Goal: Transaction & Acquisition: Book appointment/travel/reservation

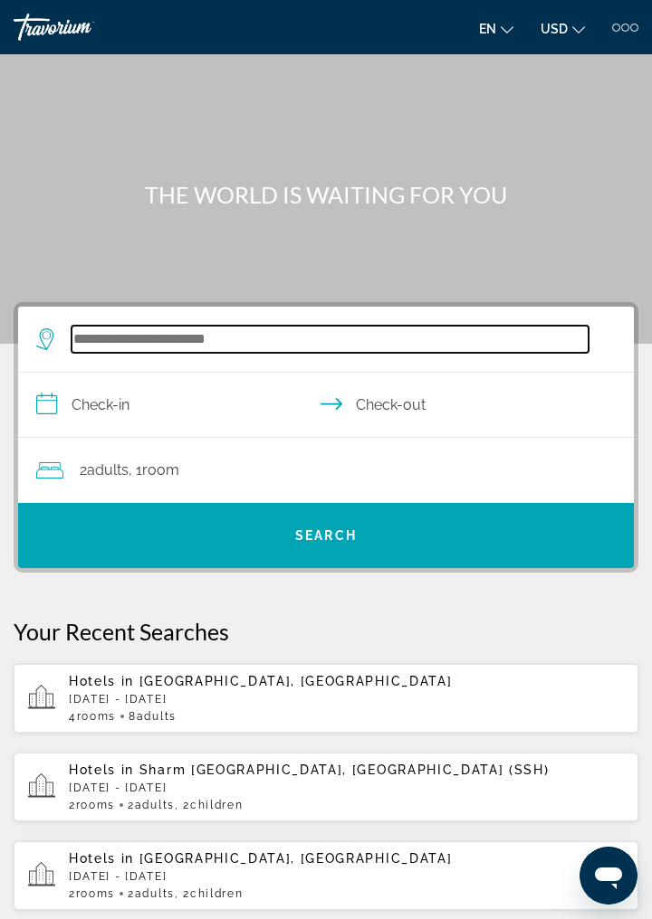
click at [223, 344] on input "Search hotel destination" at bounding box center [329, 339] width 517 height 27
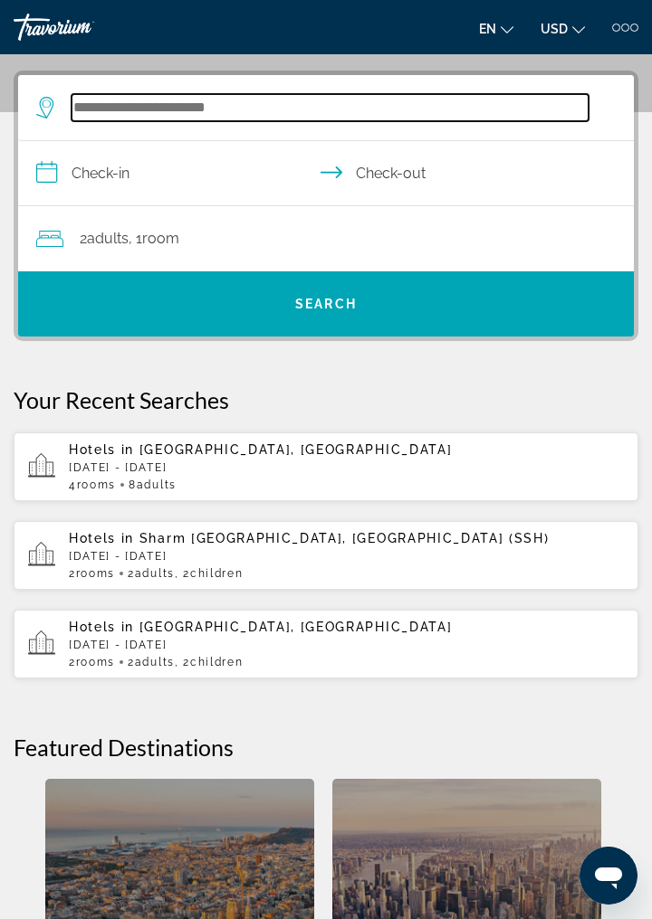
scroll to position [243, 0]
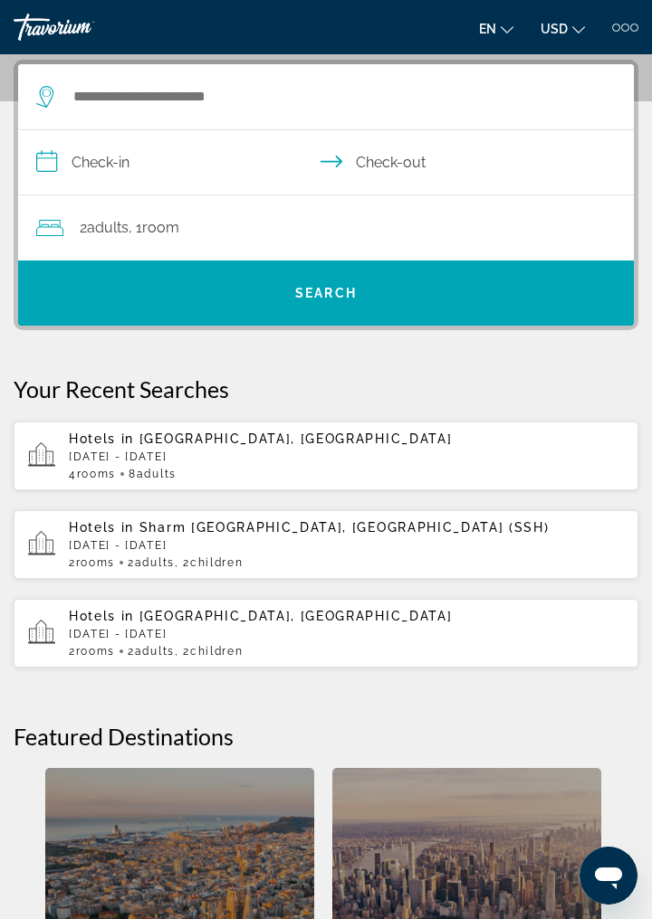
click at [236, 448] on div "Hotels in [GEOGRAPHIC_DATA], [GEOGRAPHIC_DATA] [DATE] - [DATE] 4 Room rooms 8 A…" at bounding box center [346, 456] width 555 height 49
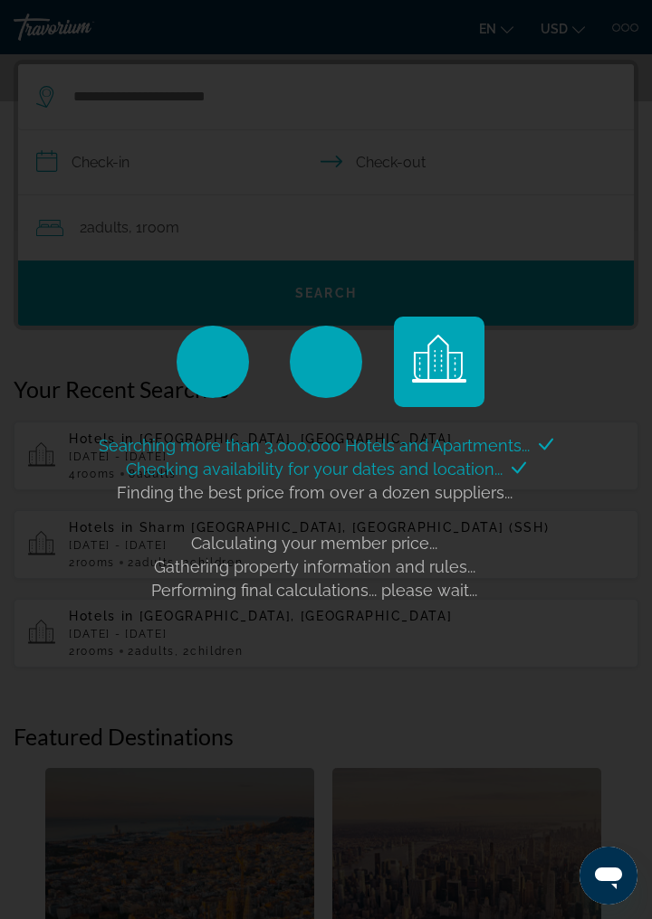
click at [0, 481] on div "Searching more than 3,000,000 Hotels and Apartments... Checking availability fo…" at bounding box center [326, 459] width 652 height 919
click at [0, 480] on div "Searching more than 3,000,000 Hotels and Apartments... Checking availability fo…" at bounding box center [326, 459] width 652 height 919
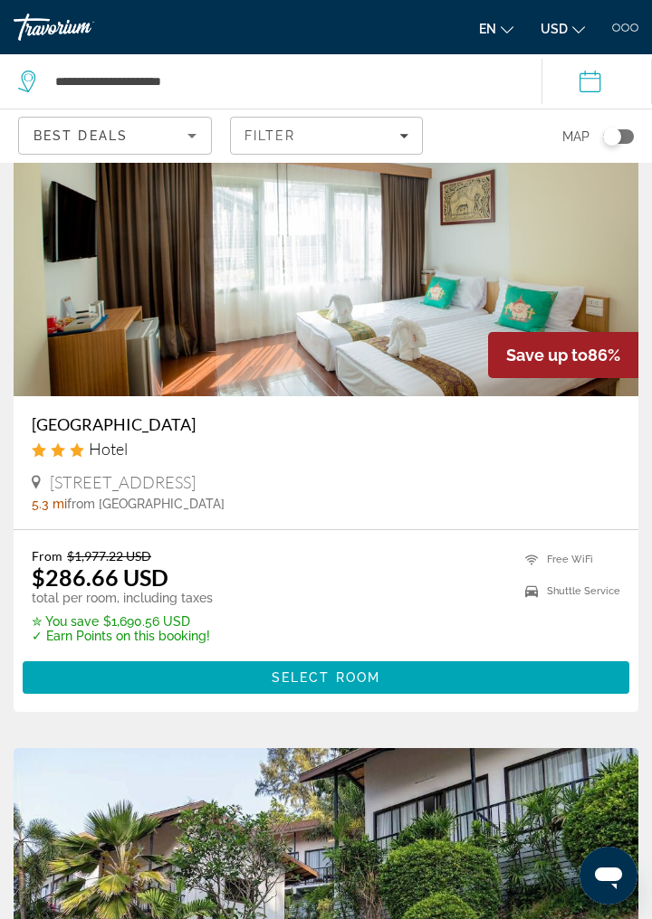
scroll to position [116, 0]
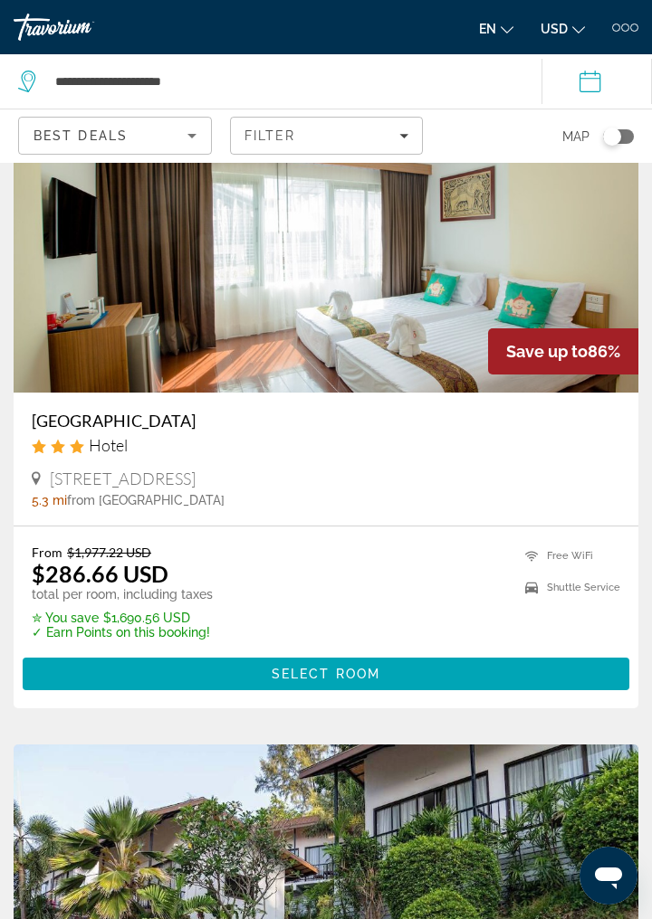
click at [170, 427] on h3 "[GEOGRAPHIC_DATA]" at bounding box center [326, 421] width 588 height 20
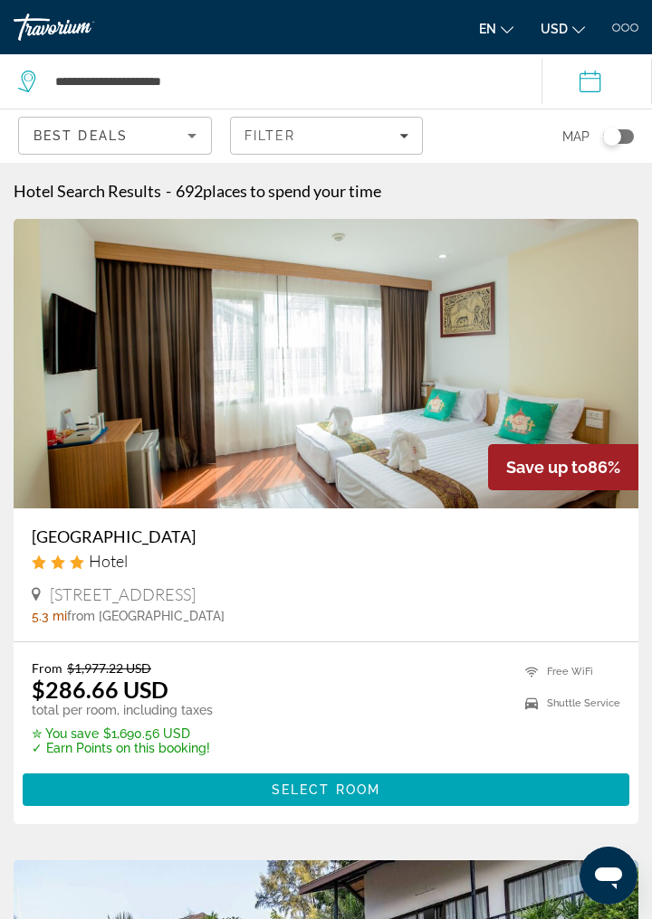
click at [170, 541] on h3 "[GEOGRAPHIC_DATA]" at bounding box center [326, 537] width 588 height 20
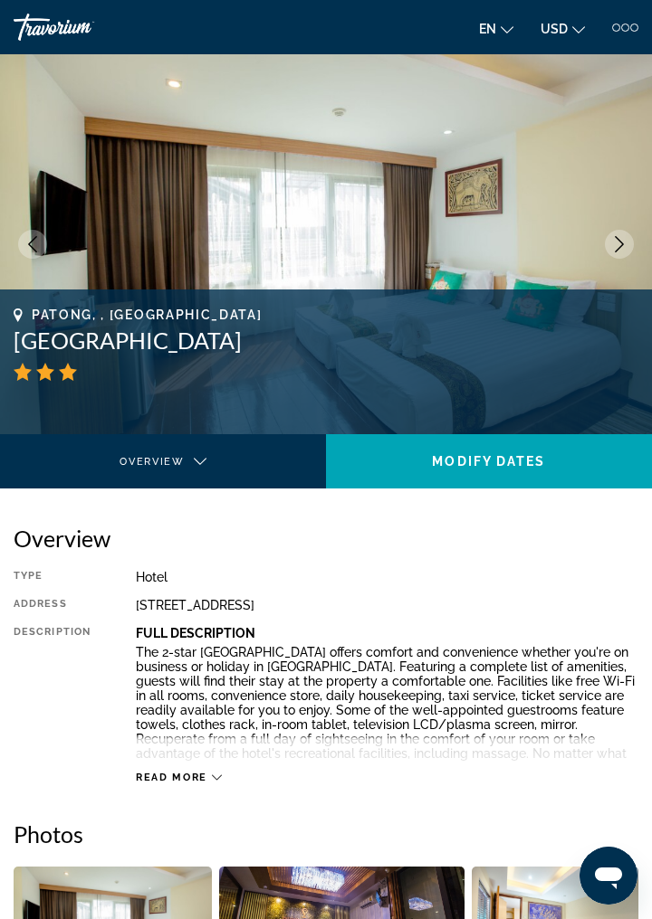
click at [618, 252] on icon "Next image" at bounding box center [619, 244] width 16 height 16
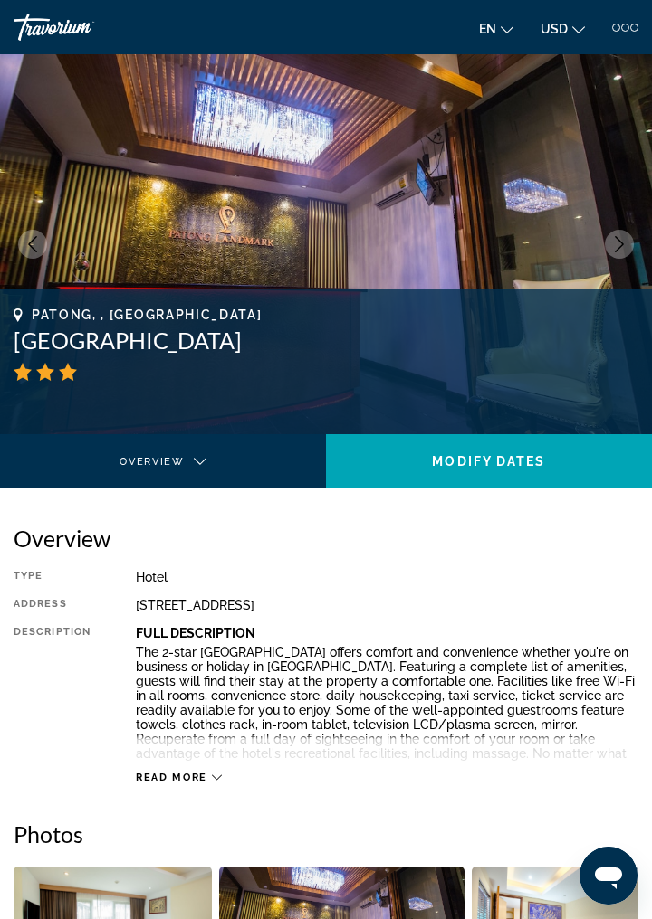
click at [618, 252] on icon "Next image" at bounding box center [619, 244] width 16 height 16
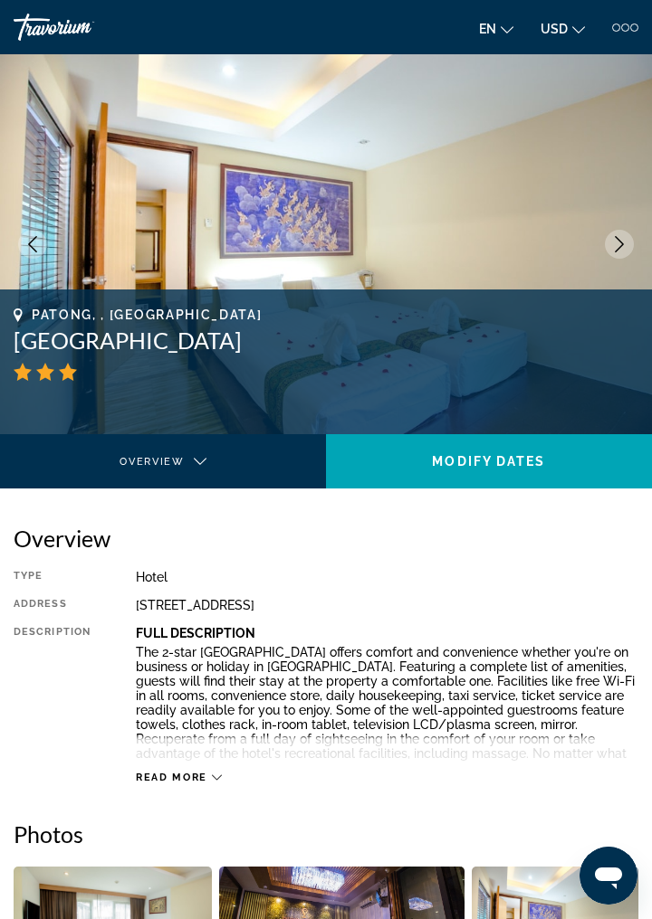
click at [619, 252] on icon "Next image" at bounding box center [619, 244] width 16 height 16
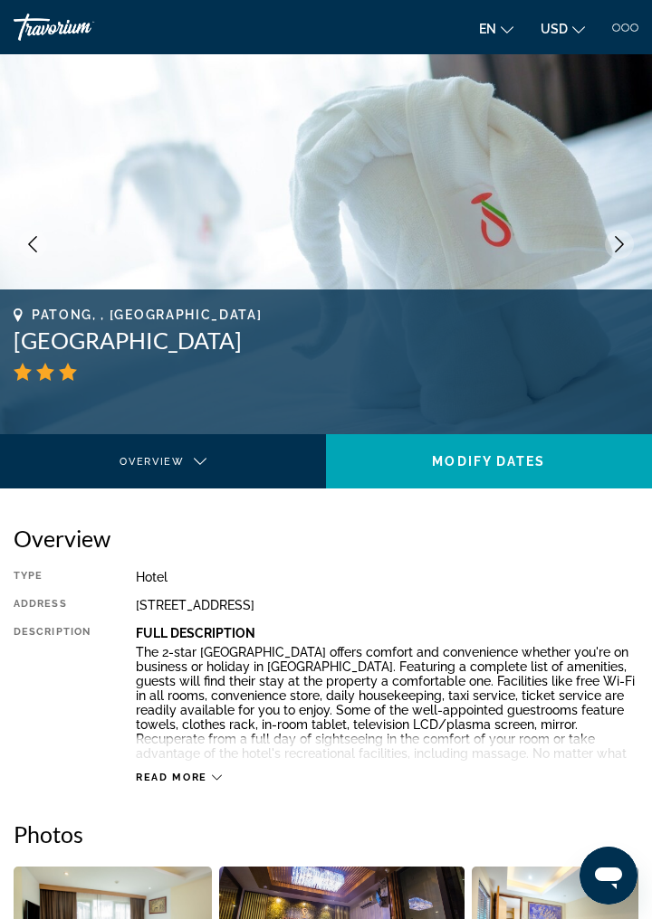
click at [607, 257] on img "Main content" at bounding box center [326, 244] width 652 height 380
click at [614, 254] on button "Next image" at bounding box center [618, 244] width 29 height 29
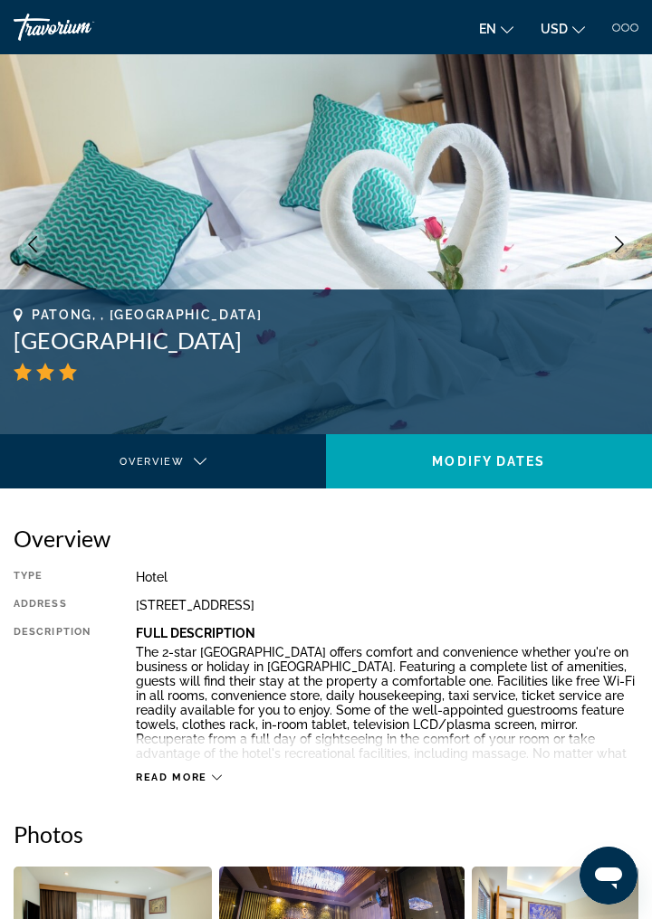
click at [617, 250] on icon "Next image" at bounding box center [619, 244] width 16 height 16
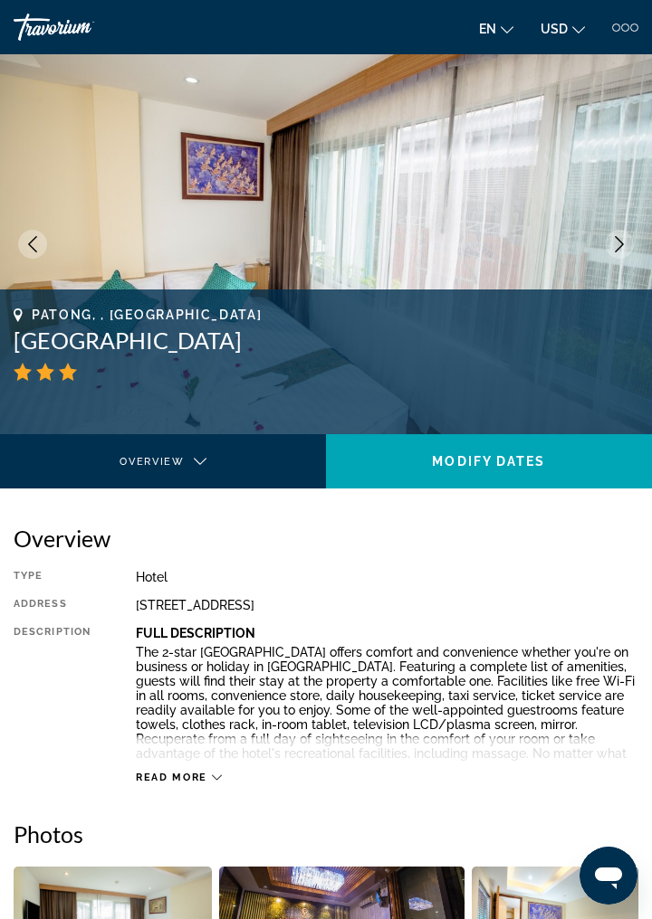
click at [610, 250] on button "Next image" at bounding box center [618, 244] width 29 height 29
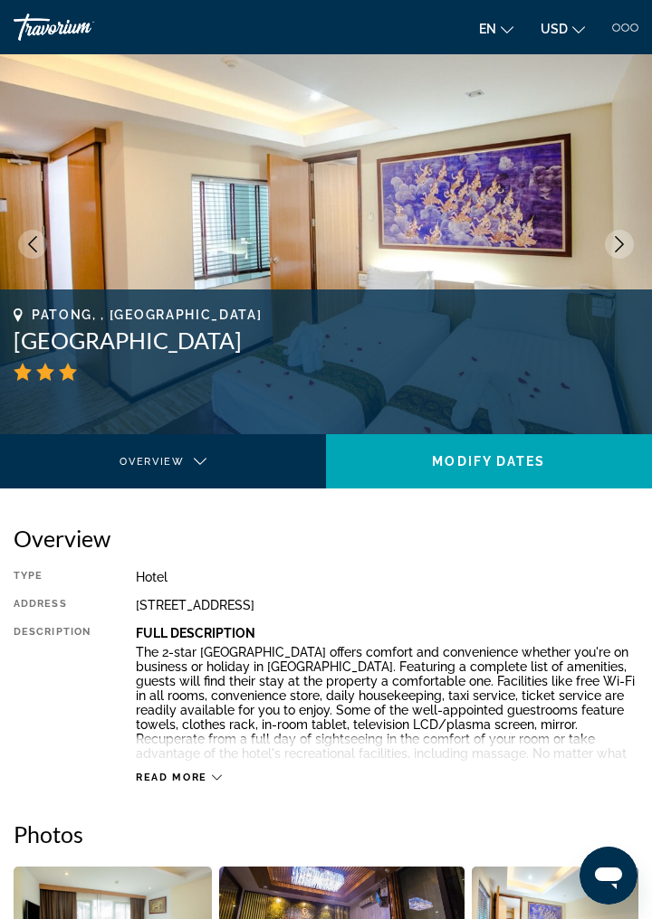
click at [621, 257] on button "Next image" at bounding box center [618, 244] width 29 height 29
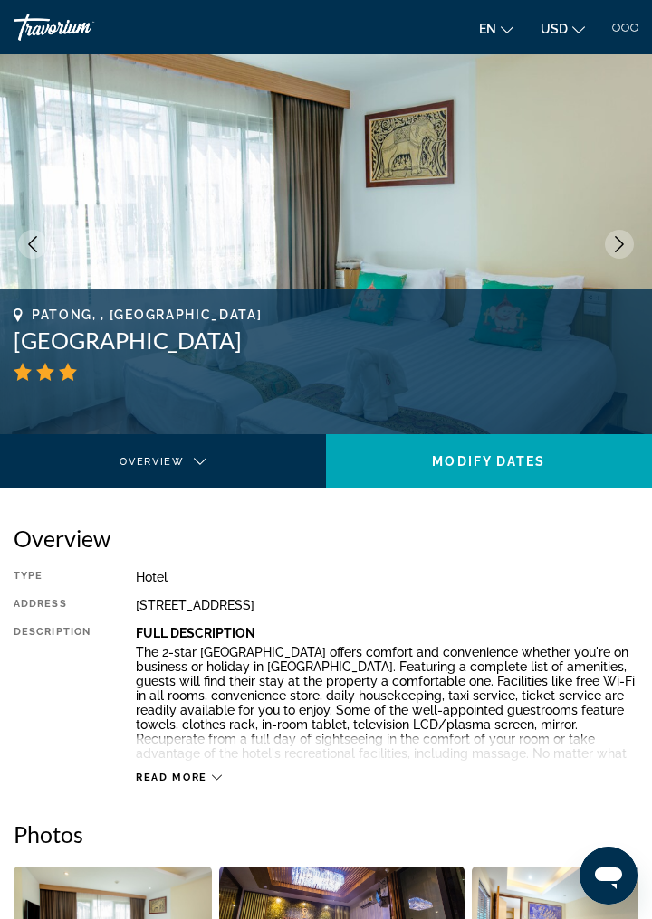
click at [630, 257] on img "Main content" at bounding box center [326, 244] width 652 height 380
click at [620, 252] on icon "Next image" at bounding box center [619, 244] width 16 height 16
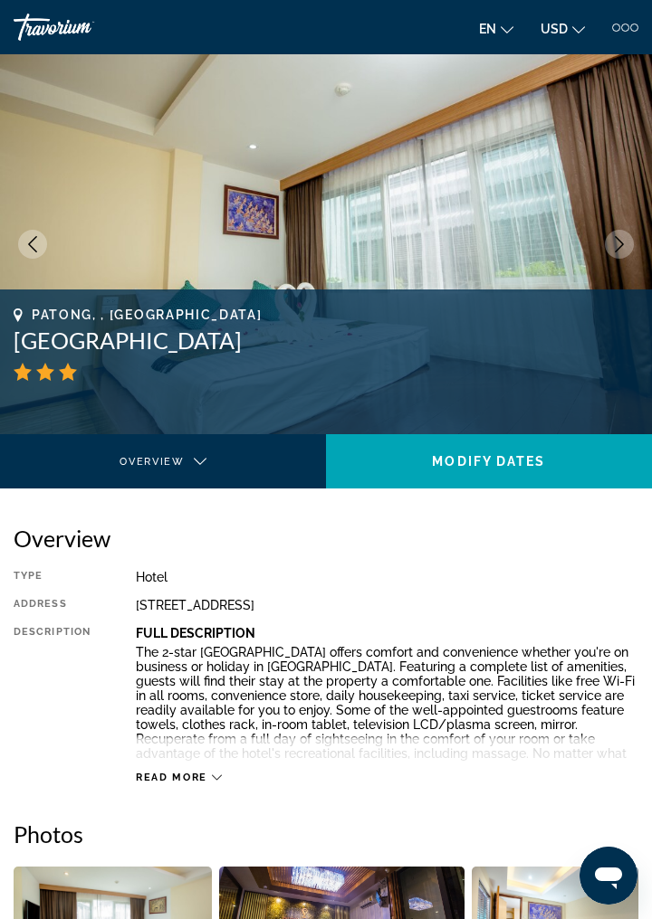
click at [606, 246] on button "Next image" at bounding box center [618, 244] width 29 height 29
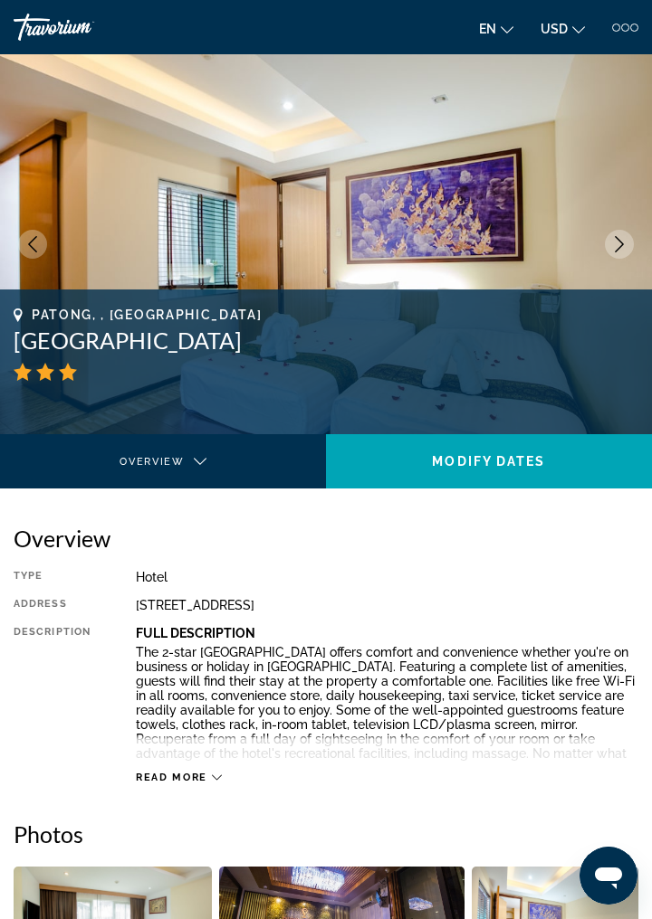
click at [619, 242] on icon "Next image" at bounding box center [618, 244] width 9 height 16
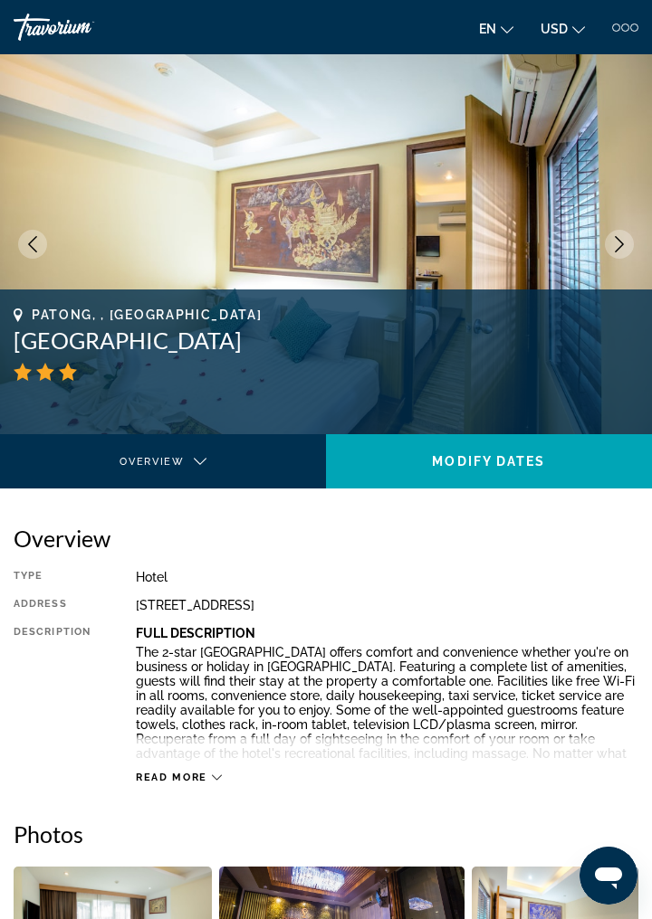
click at [617, 257] on button "Next image" at bounding box center [618, 244] width 29 height 29
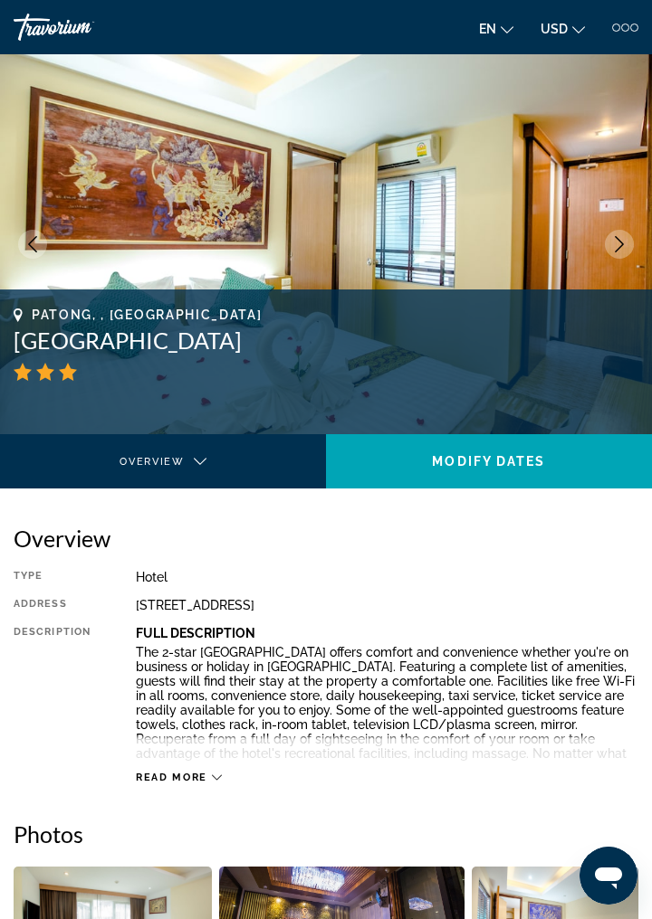
click at [621, 250] on icon "Next image" at bounding box center [619, 244] width 16 height 16
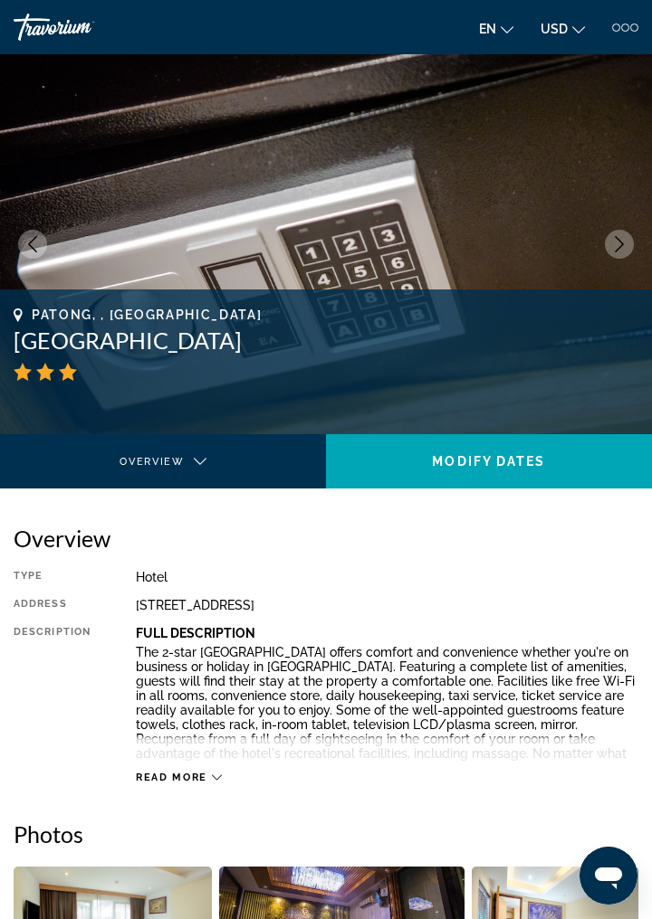
click at [612, 243] on icon "Next image" at bounding box center [619, 244] width 16 height 16
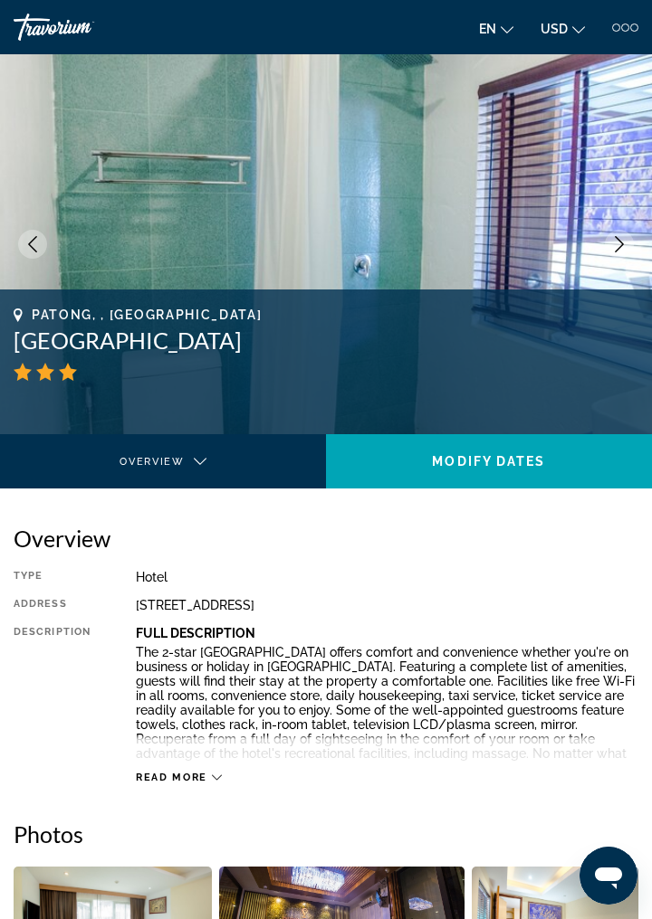
click at [626, 259] on img "Main content" at bounding box center [326, 244] width 652 height 380
click at [629, 254] on img "Main content" at bounding box center [326, 244] width 652 height 380
click at [620, 254] on button "Next image" at bounding box center [618, 244] width 29 height 29
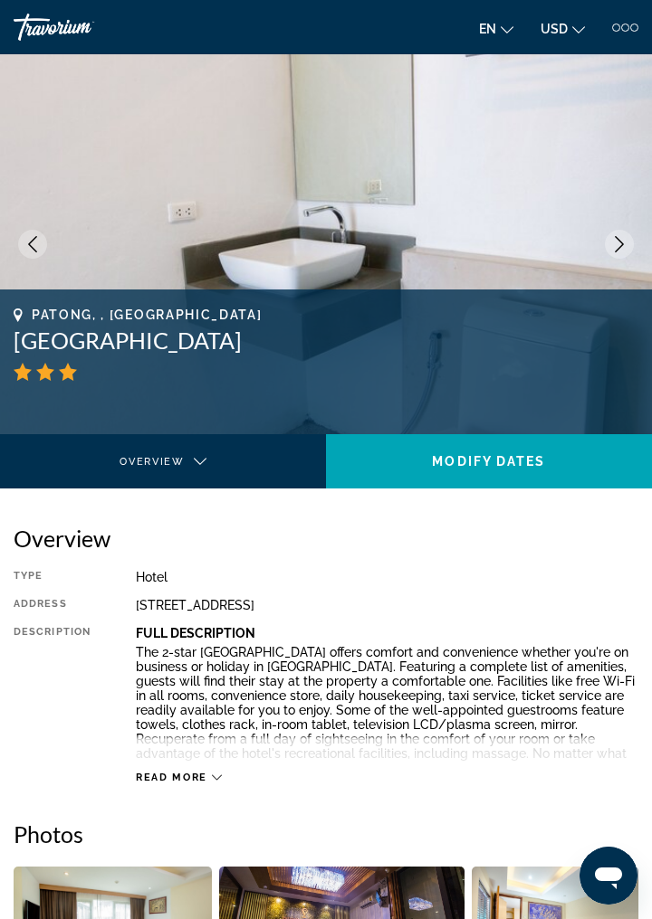
click at [617, 262] on img "Main content" at bounding box center [326, 244] width 652 height 380
click at [618, 262] on img "Main content" at bounding box center [326, 244] width 652 height 380
click at [630, 255] on img "Main content" at bounding box center [326, 244] width 652 height 380
click at [617, 251] on icon "Next image" at bounding box center [619, 244] width 16 height 16
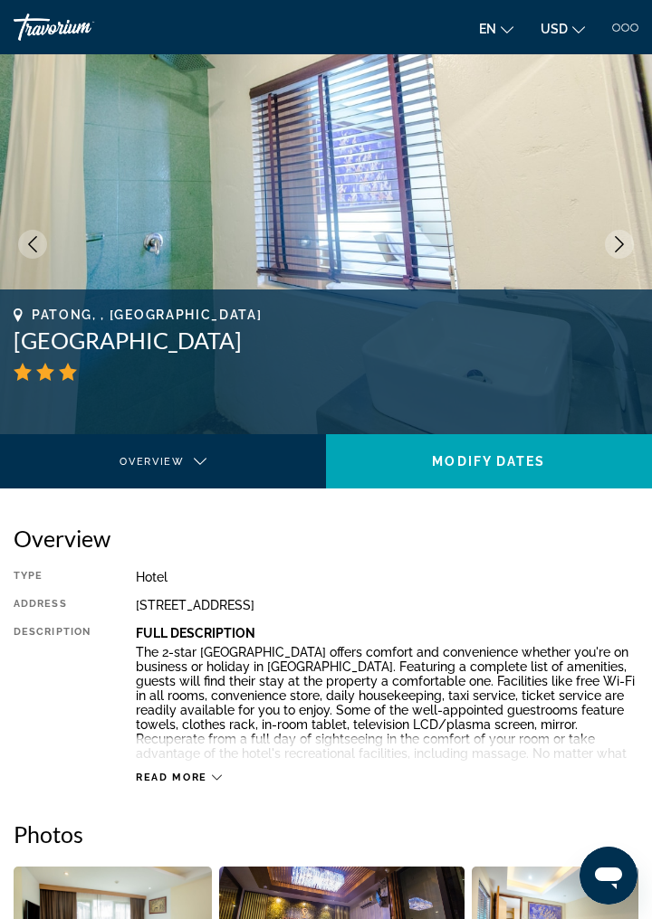
click at [625, 257] on img "Main content" at bounding box center [326, 244] width 652 height 380
click at [616, 250] on icon "Next image" at bounding box center [618, 244] width 9 height 16
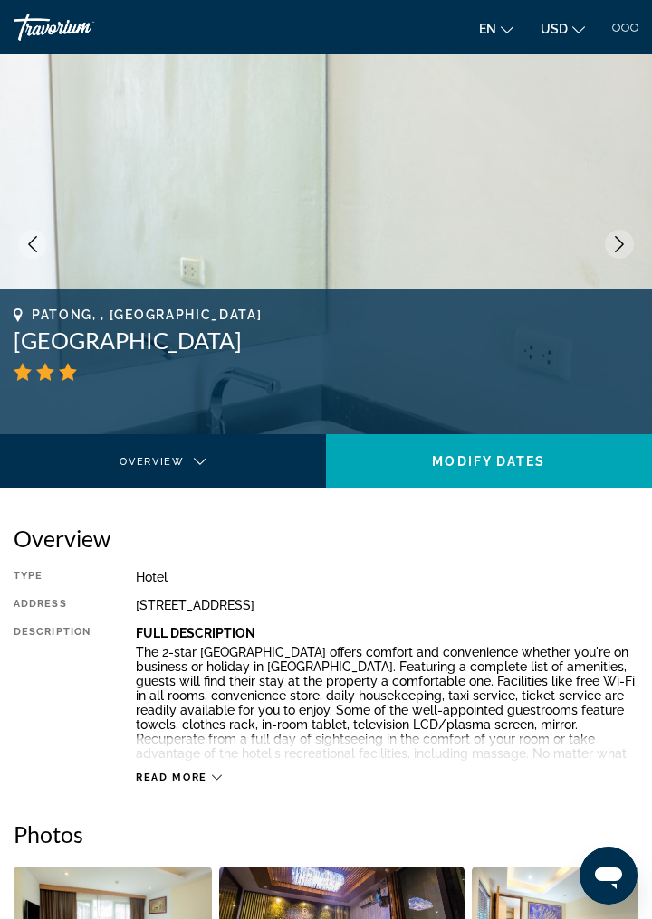
click at [611, 266] on img "Main content" at bounding box center [326, 244] width 652 height 380
click at [618, 256] on button "Next image" at bounding box center [618, 244] width 29 height 29
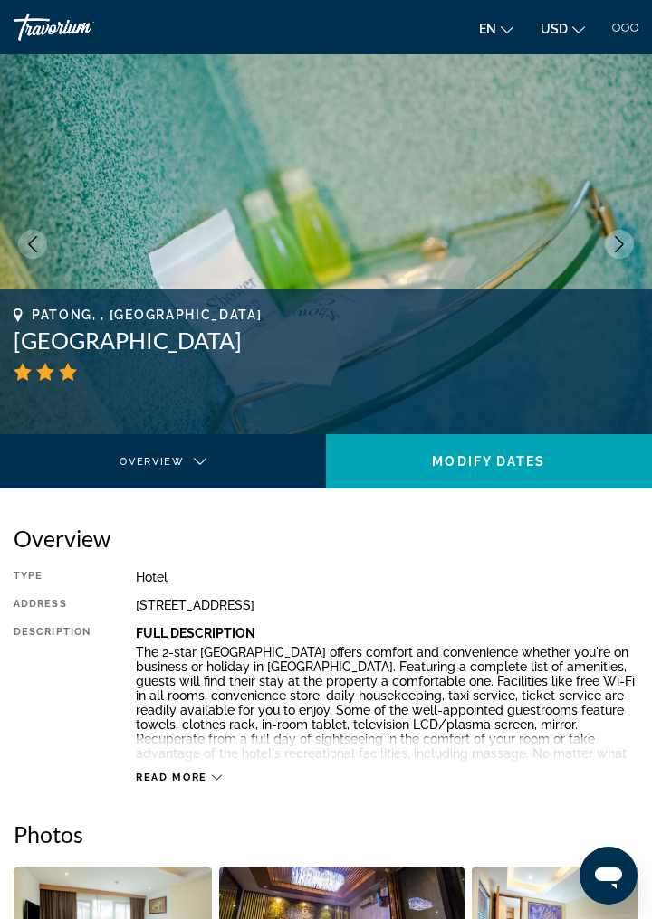
click at [614, 245] on icon "Next image" at bounding box center [619, 244] width 16 height 16
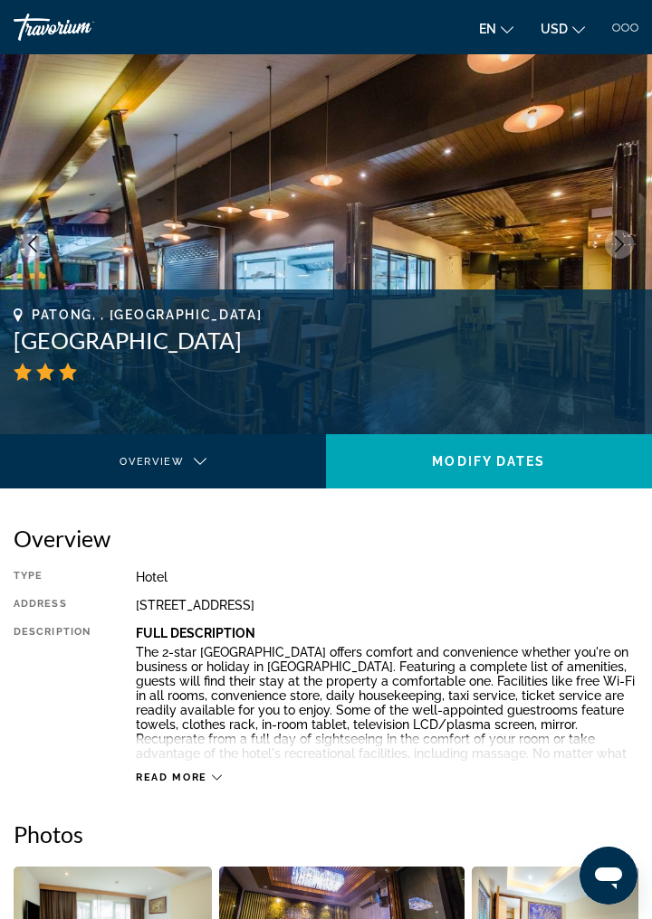
click at [611, 248] on icon "Next image" at bounding box center [619, 244] width 16 height 16
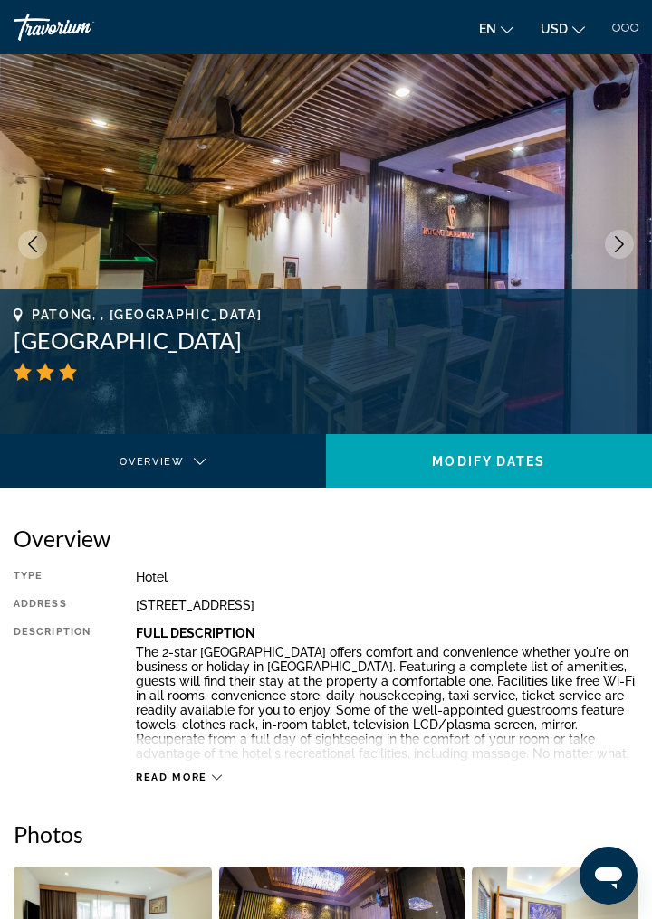
click at [611, 249] on icon "Next image" at bounding box center [619, 244] width 16 height 16
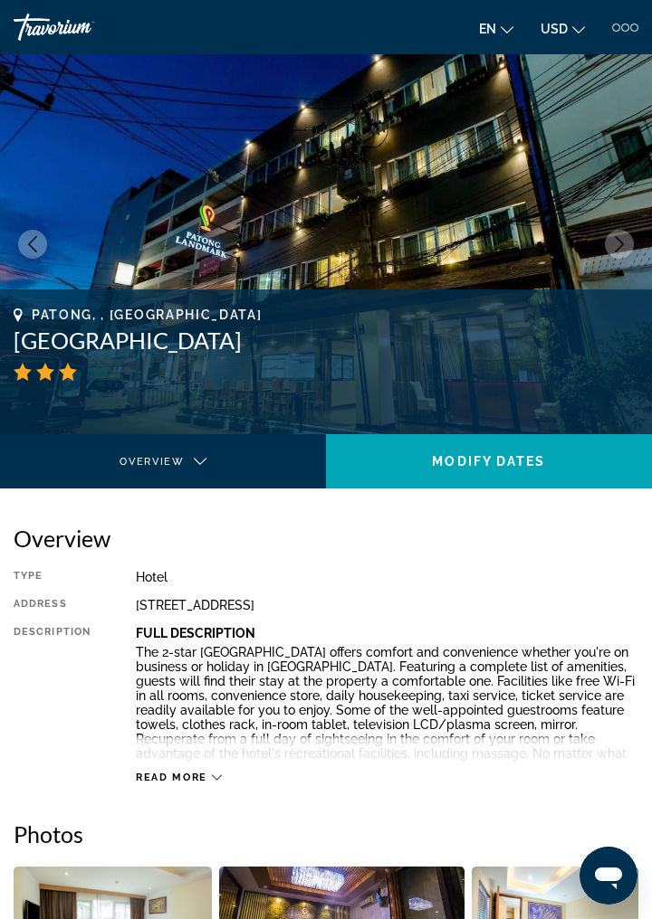
click at [619, 255] on button "Next image" at bounding box center [618, 244] width 29 height 29
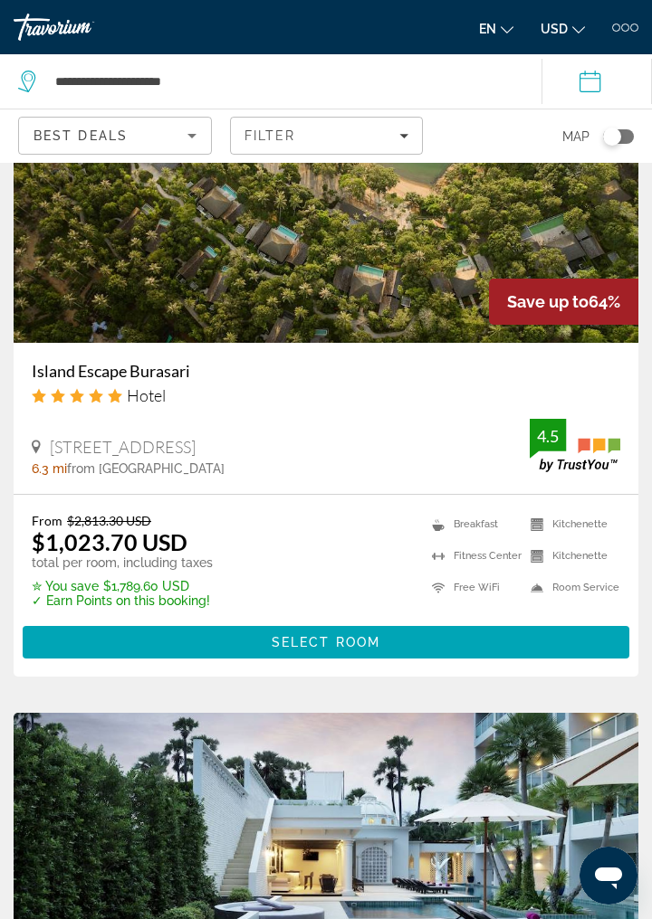
scroll to position [2137, 0]
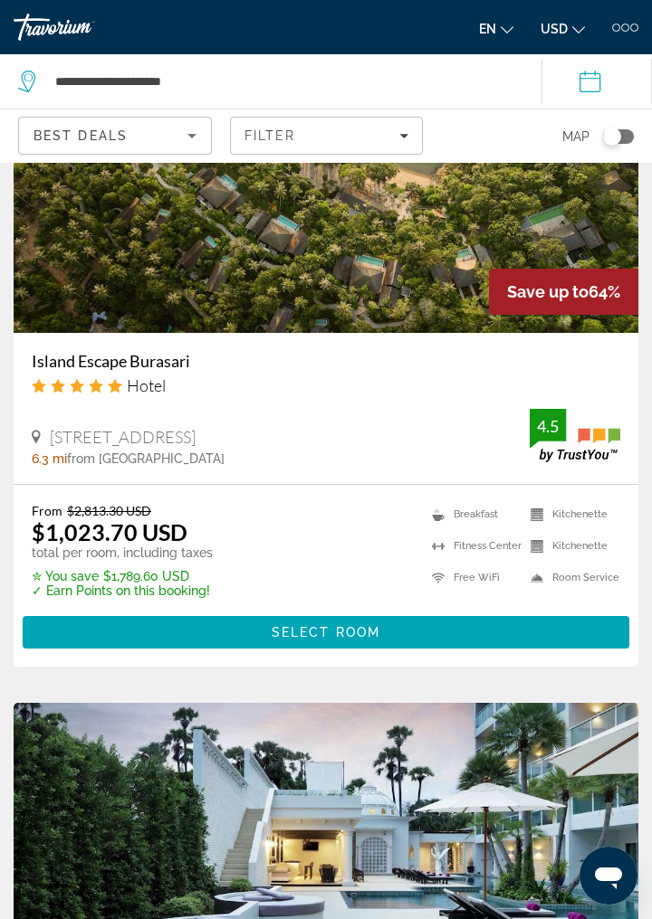
click at [174, 367] on h3 "Island Escape Burasari" at bounding box center [326, 361] width 588 height 20
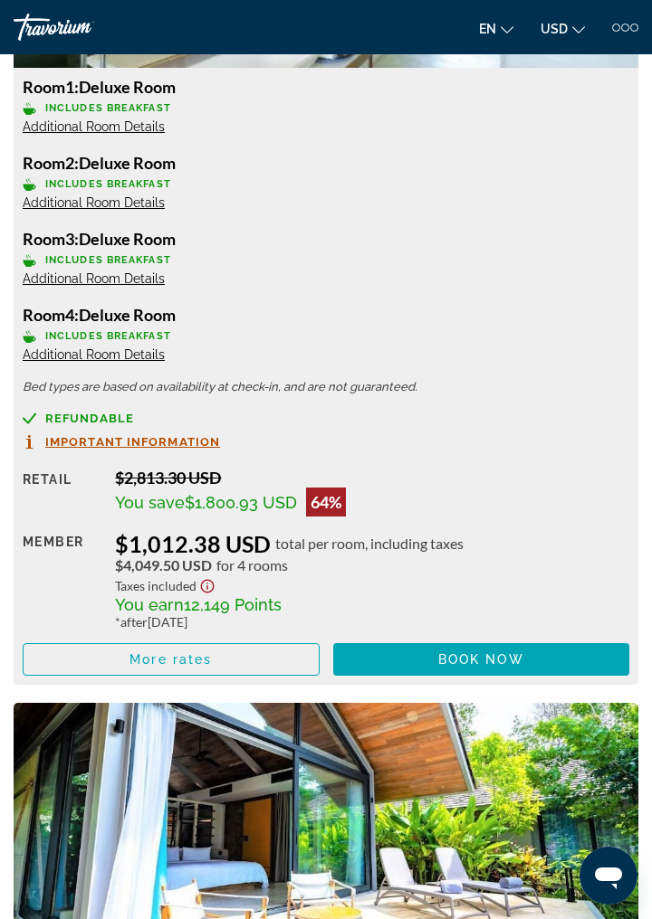
scroll to position [2512, 0]
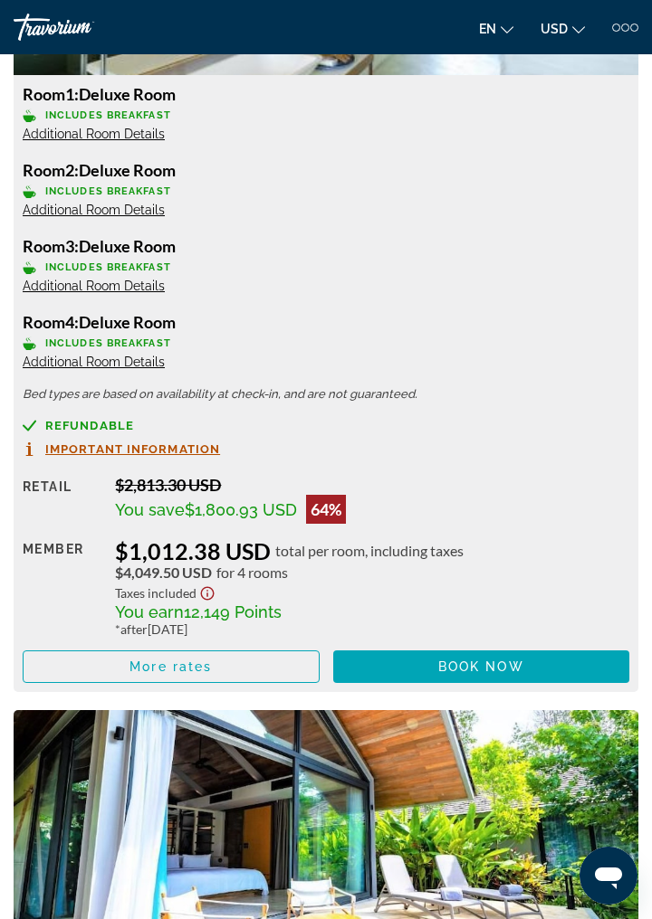
click at [518, 675] on span "Main content" at bounding box center [481, 666] width 297 height 43
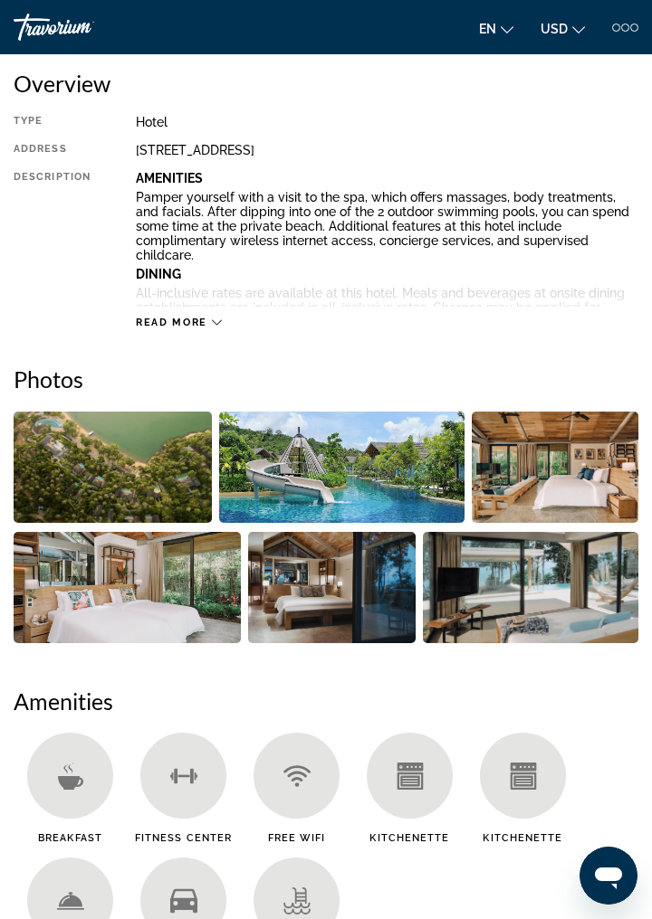
scroll to position [441, 0]
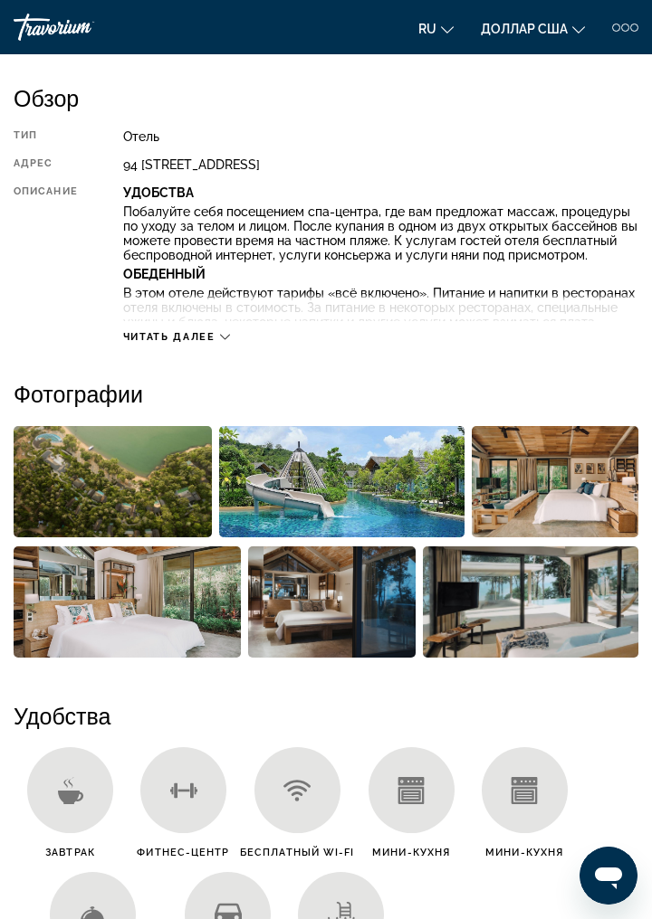
click at [210, 340] on font "Читать далее" at bounding box center [169, 337] width 92 height 12
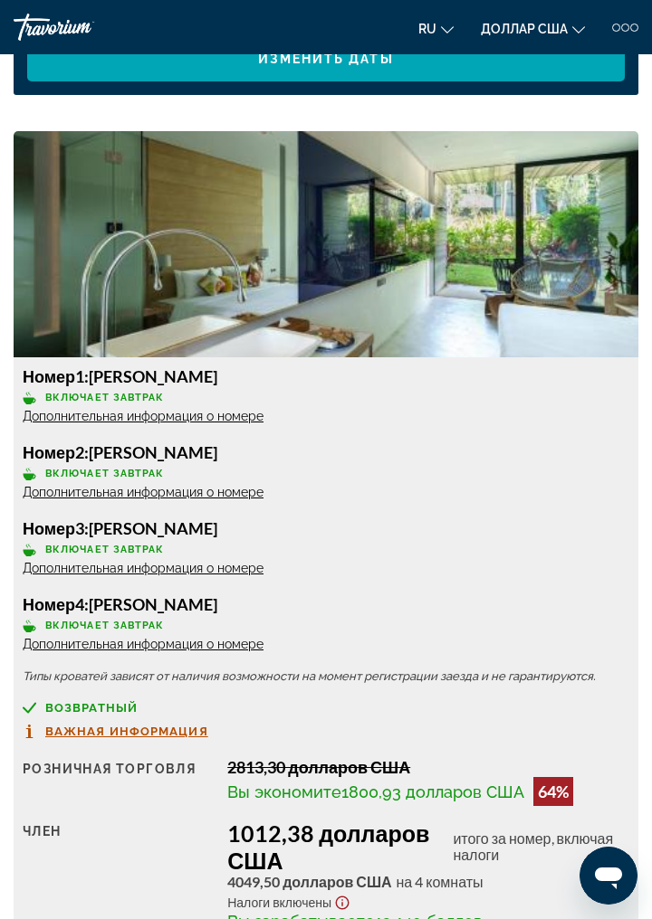
scroll to position [3799, 0]
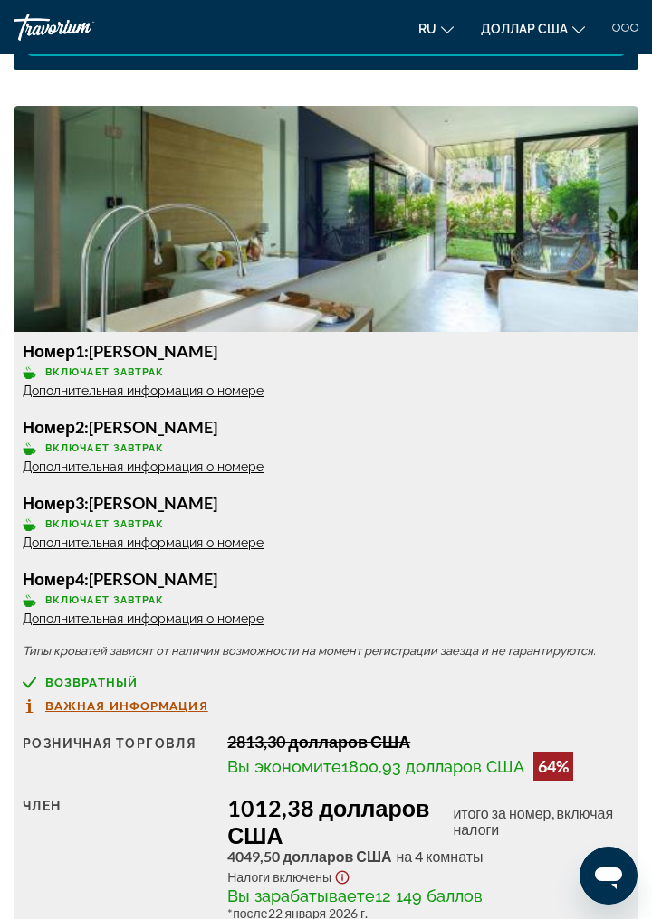
click at [238, 398] on font "Дополнительная информация о номере" at bounding box center [143, 391] width 241 height 14
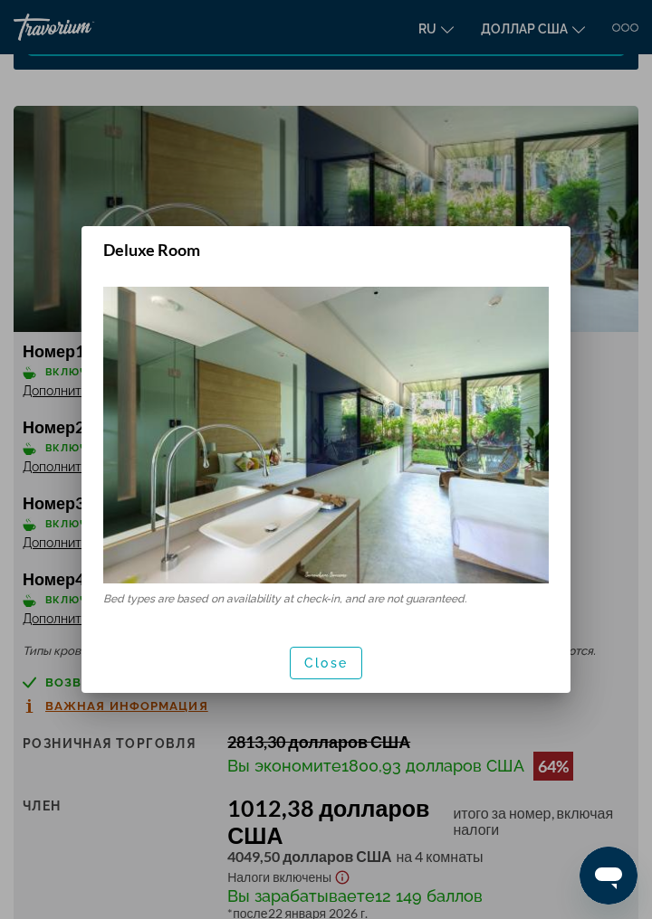
scroll to position [0, 0]
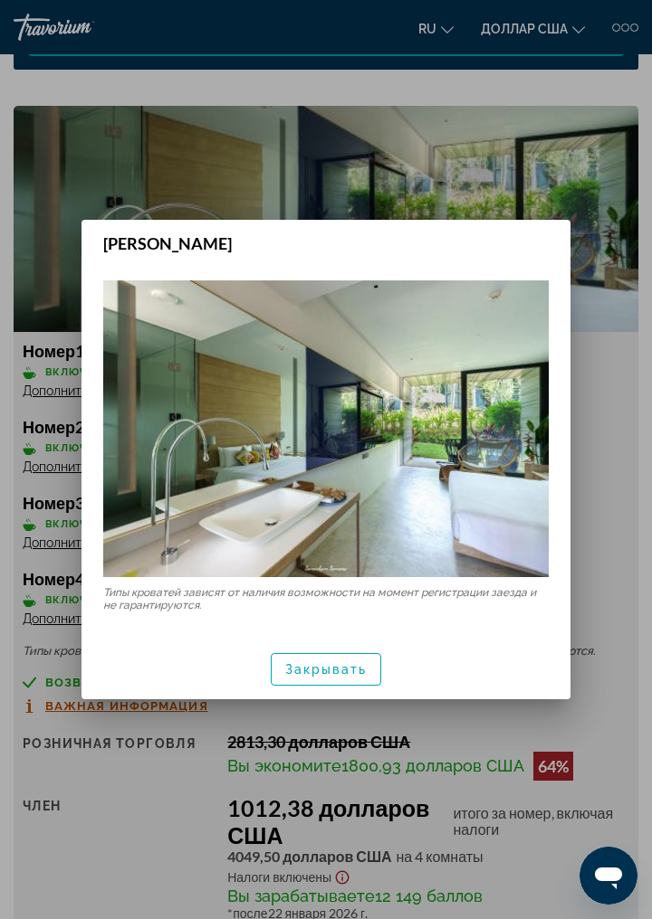
click at [344, 691] on span "button" at bounding box center [325, 669] width 109 height 43
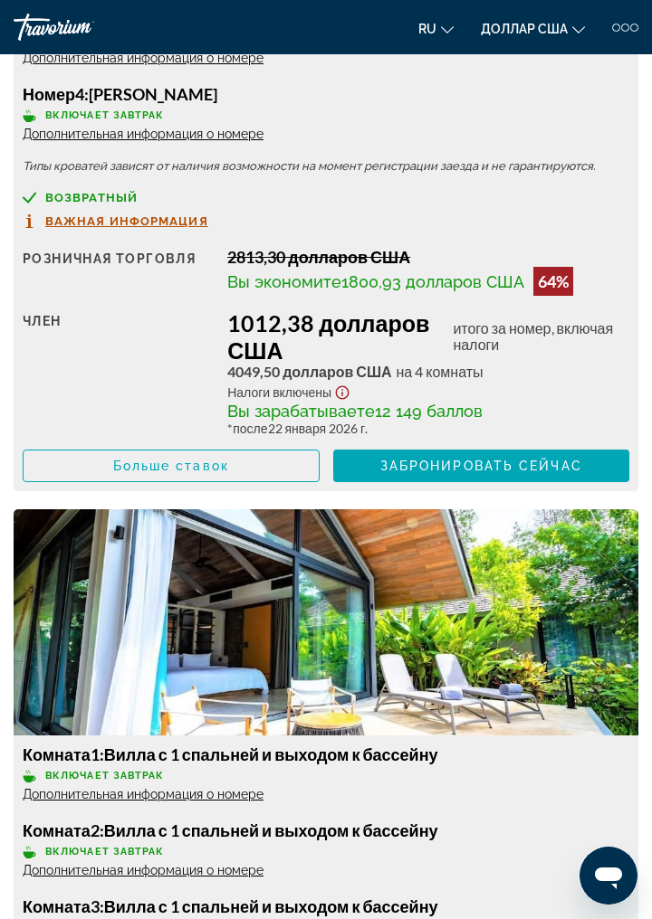
scroll to position [4283, 0]
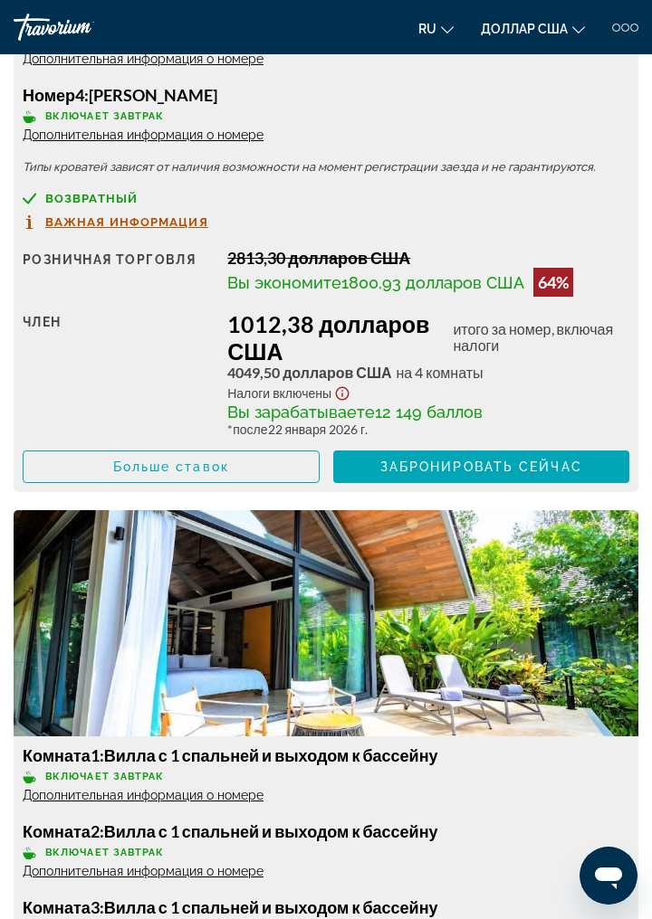
click at [164, 229] on font "Важная информация" at bounding box center [126, 222] width 163 height 14
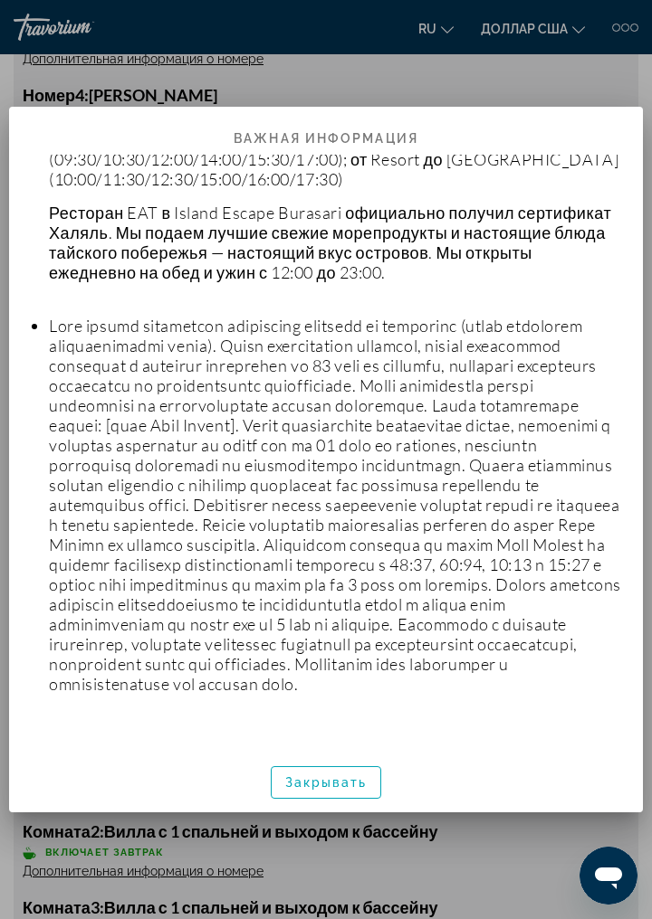
scroll to position [844, 0]
click at [487, 73] on div at bounding box center [326, 459] width 652 height 919
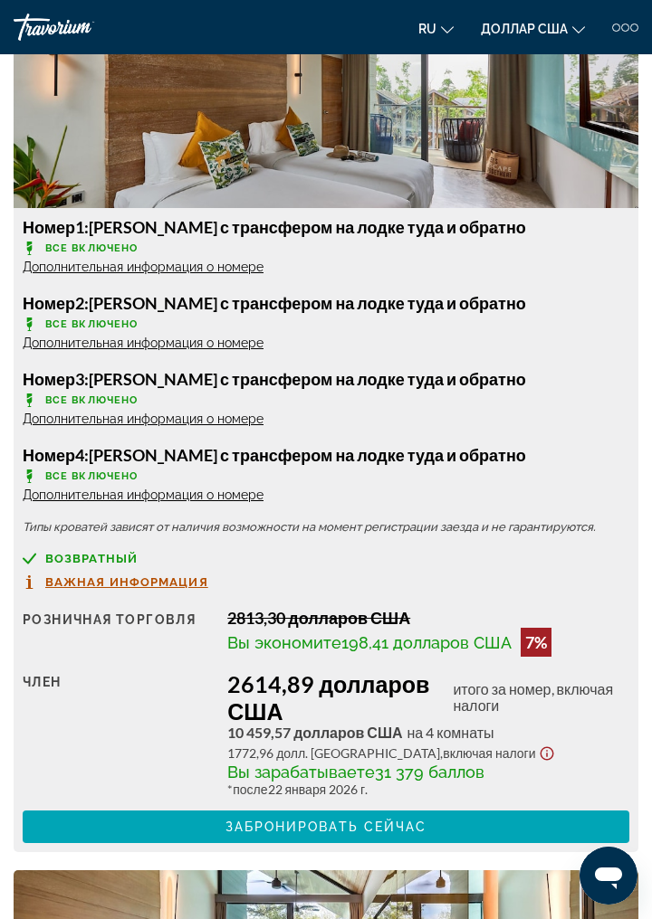
scroll to position [6593, 0]
